Goal: Navigation & Orientation: Go to known website

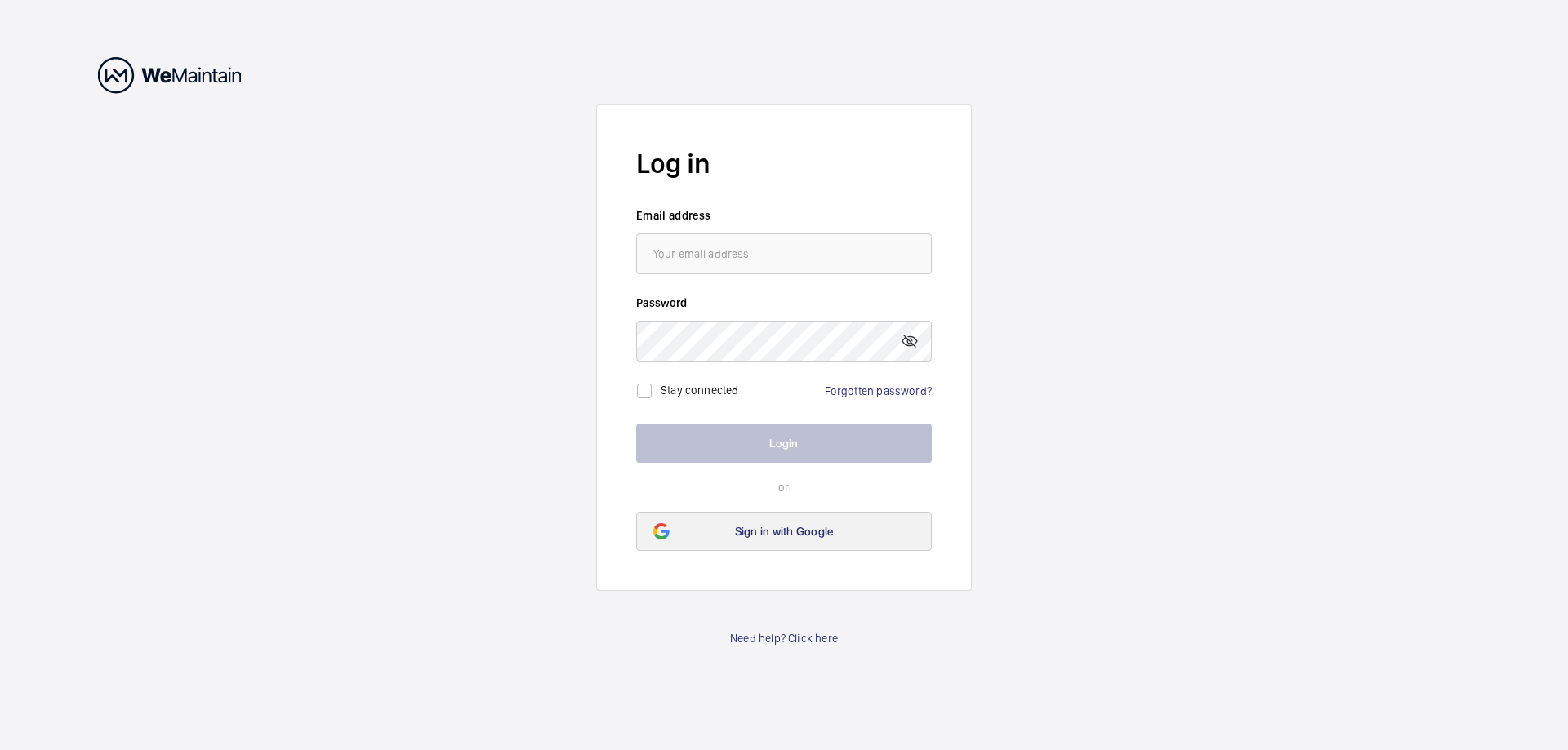
click at [760, 550] on link "Sign in with Google" at bounding box center [784, 532] width 296 height 39
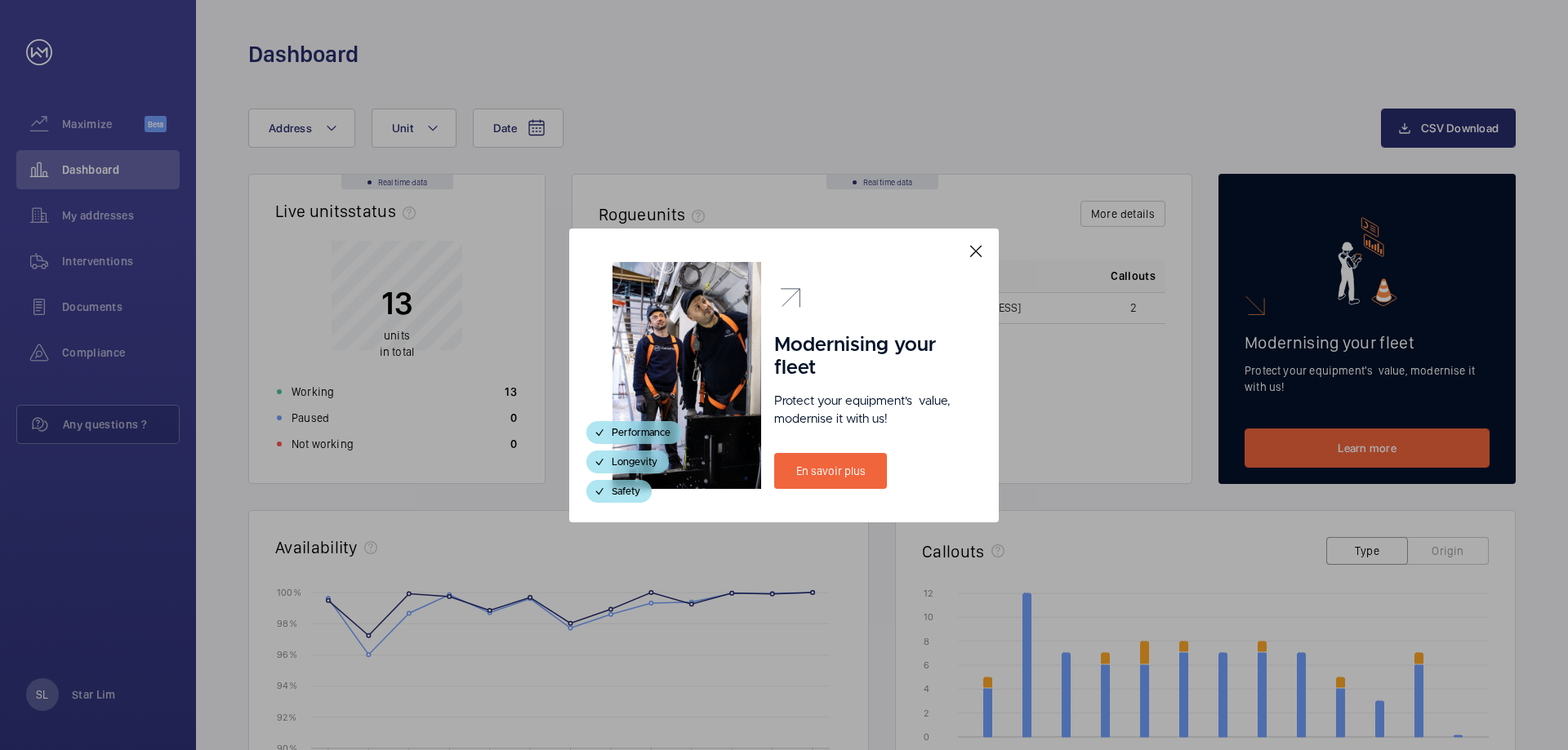
click at [976, 254] on mat-icon at bounding box center [976, 251] width 20 height 20
